Goal: Information Seeking & Learning: Learn about a topic

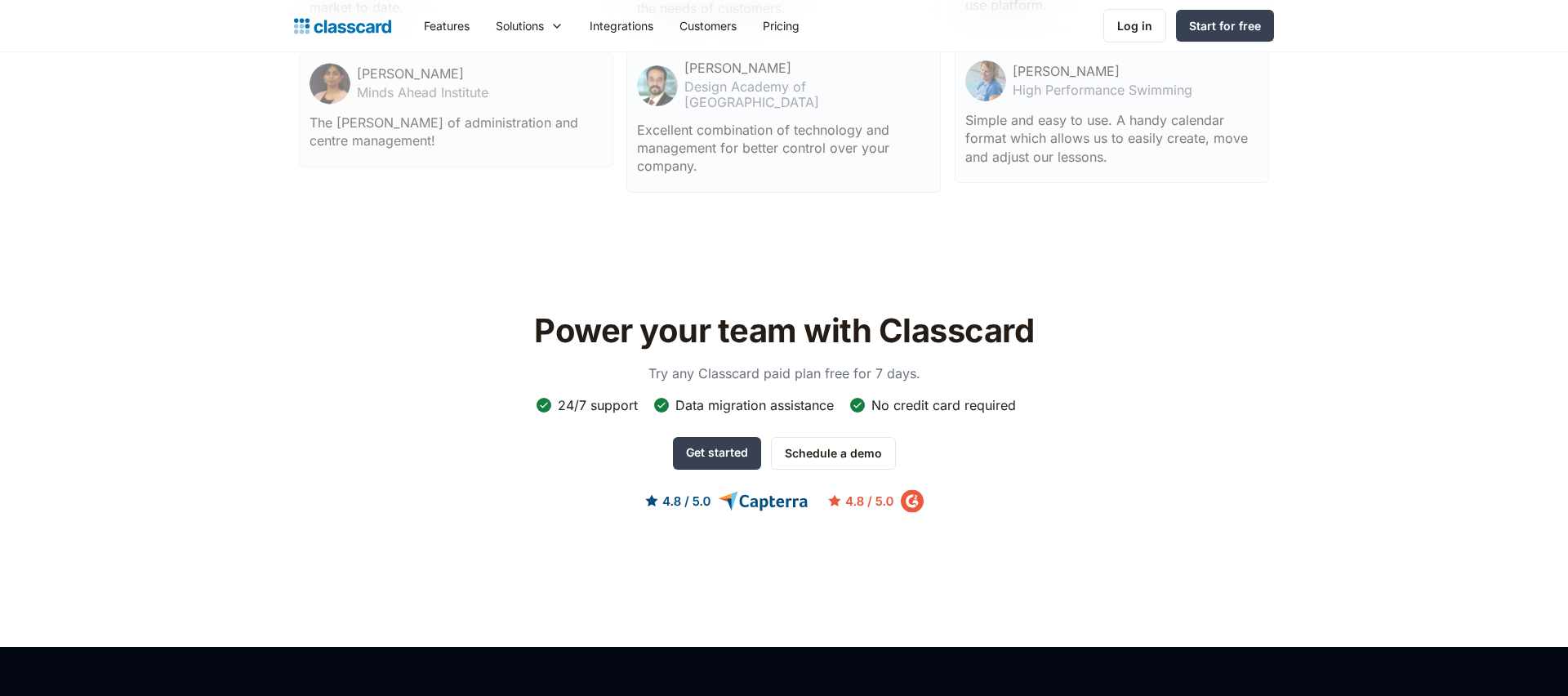
scroll to position [5245, 0]
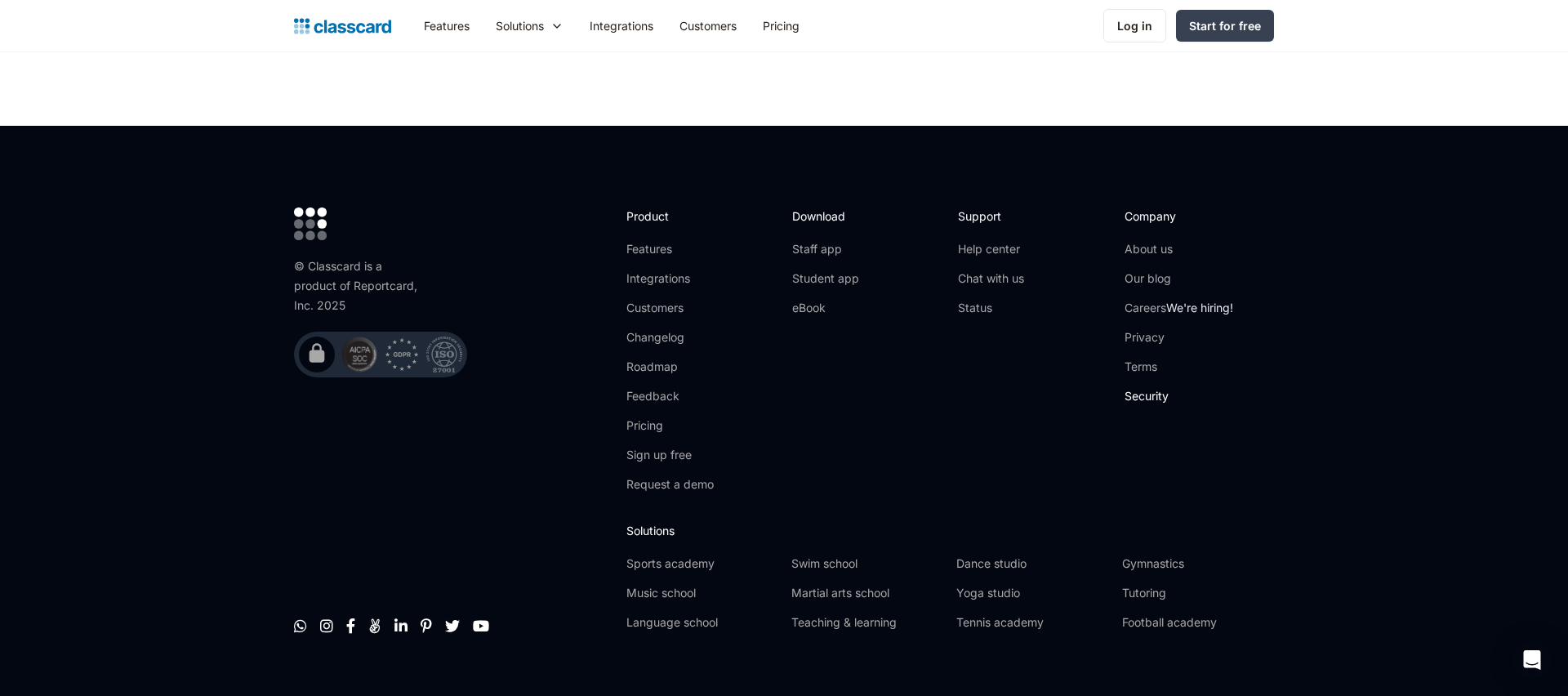
click at [1143, 389] on link "Security" at bounding box center [1179, 397] width 108 height 16
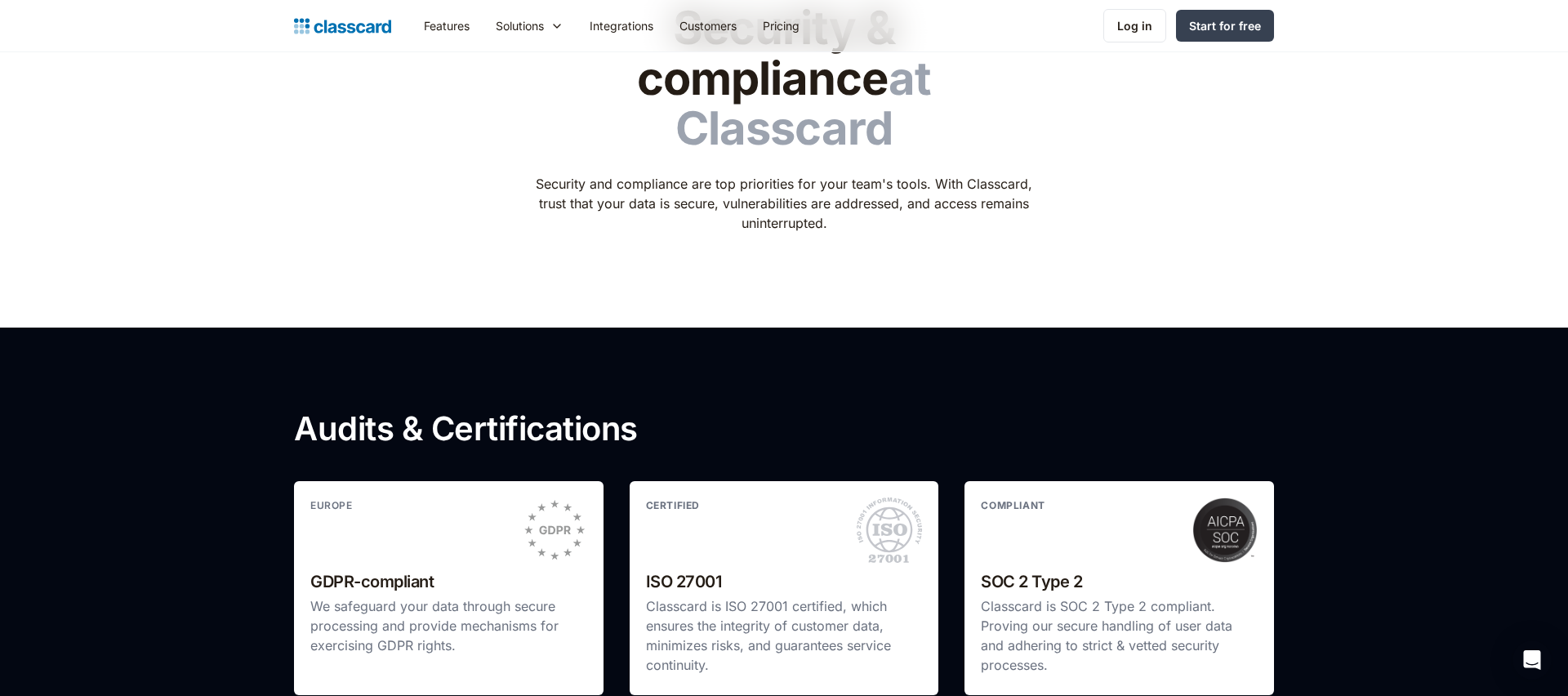
scroll to position [66, 0]
